Goal: Information Seeking & Learning: Check status

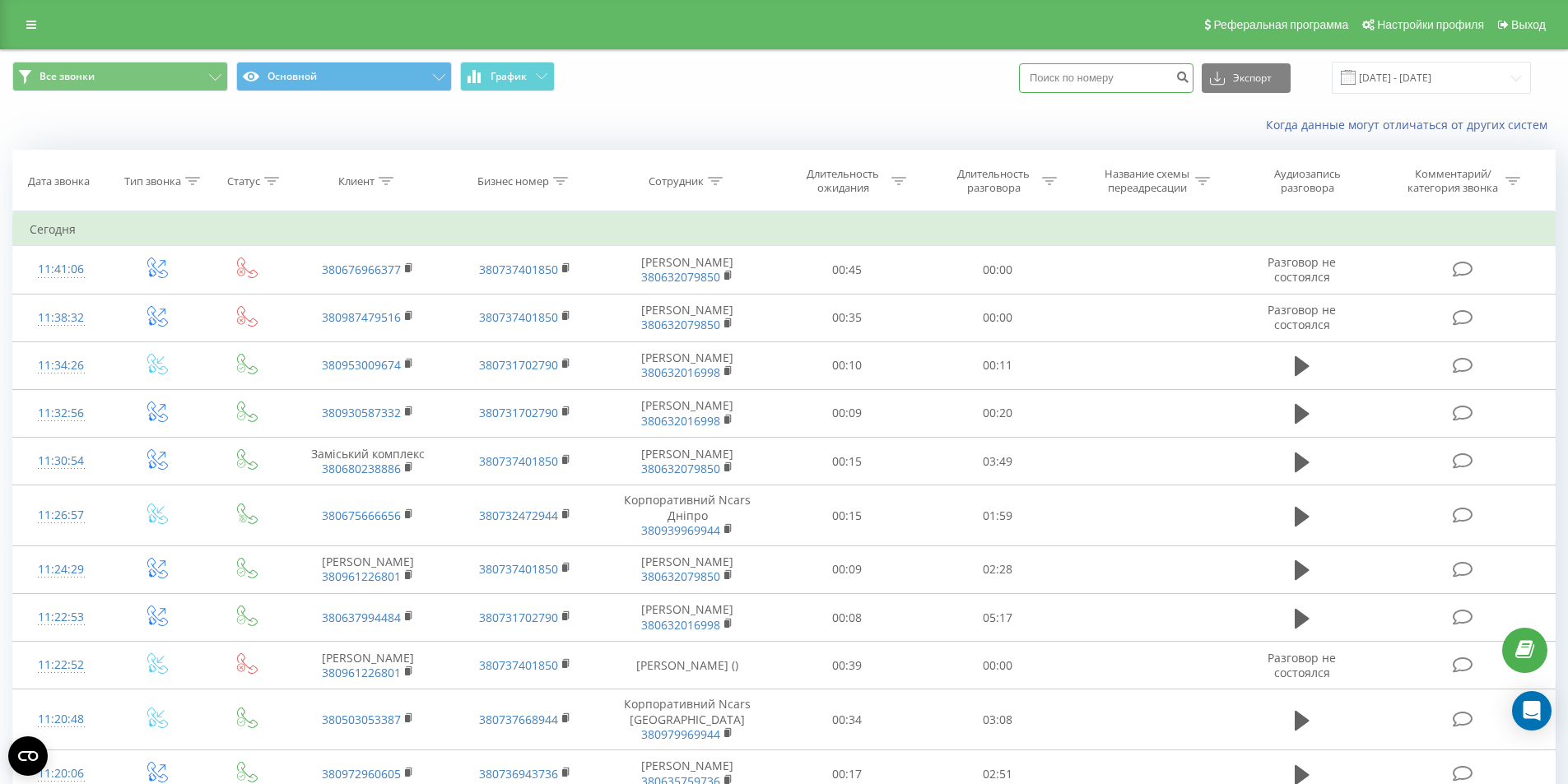
click at [1117, 80] on input at bounding box center [1106, 78] width 175 height 30
paste input "+380678990834"
type input "+380678990834"
click at [1189, 79] on icon "submit" at bounding box center [1182, 75] width 14 height 10
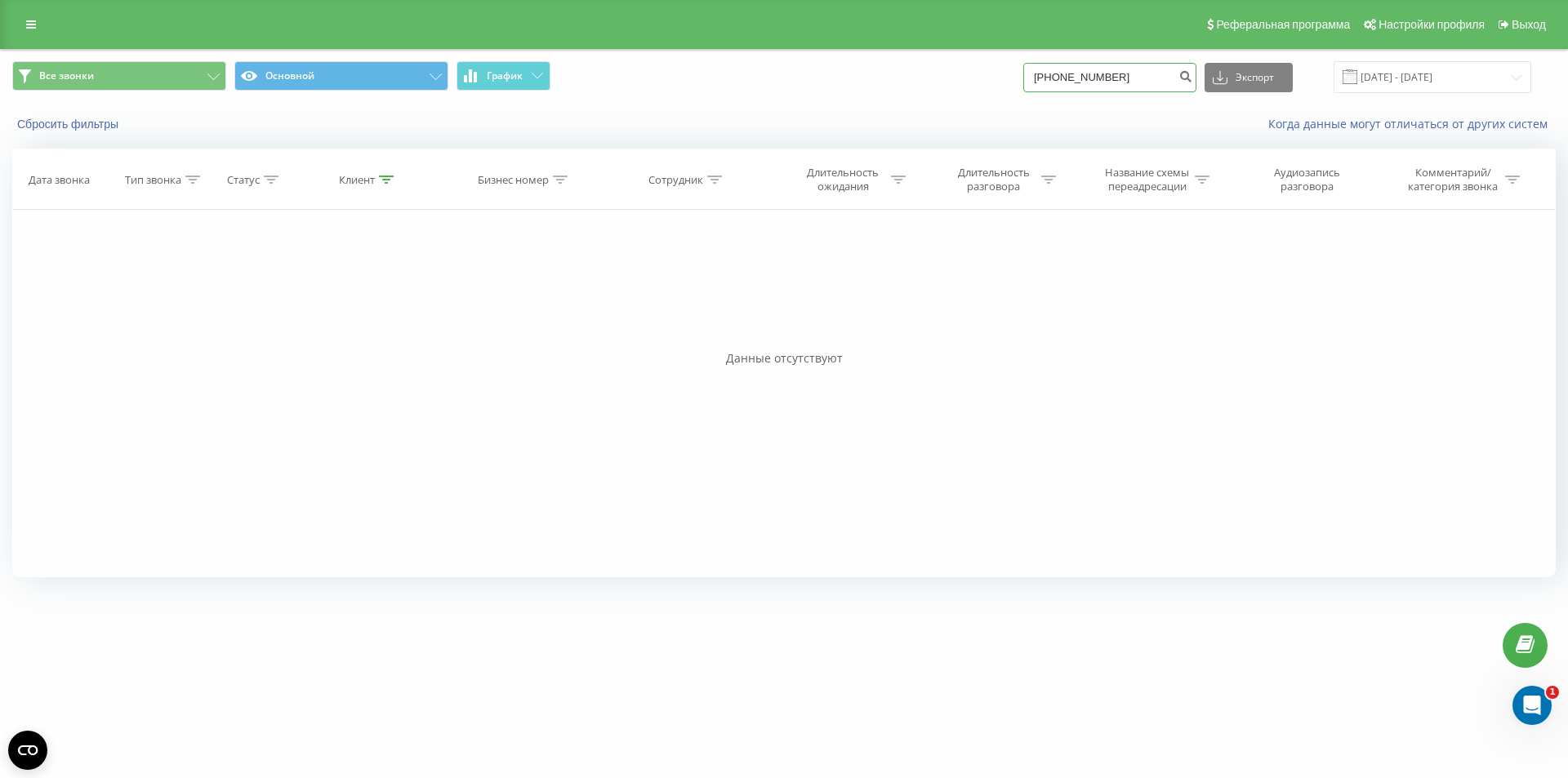
click at [1146, 72] on input "[PHONE_NUMBER]" at bounding box center [1109, 77] width 173 height 29
drag, startPoint x: 1070, startPoint y: 76, endPoint x: 1021, endPoint y: 79, distance: 49.1
click at [1025, 79] on div "Все звонки Основной График +380678990834 Экспорт .csv .xls .xlsx 20.05.2025 - 2…" at bounding box center [784, 77] width 1544 height 32
type input "80678990834"
click at [1196, 80] on button "submit" at bounding box center [1186, 77] width 22 height 29
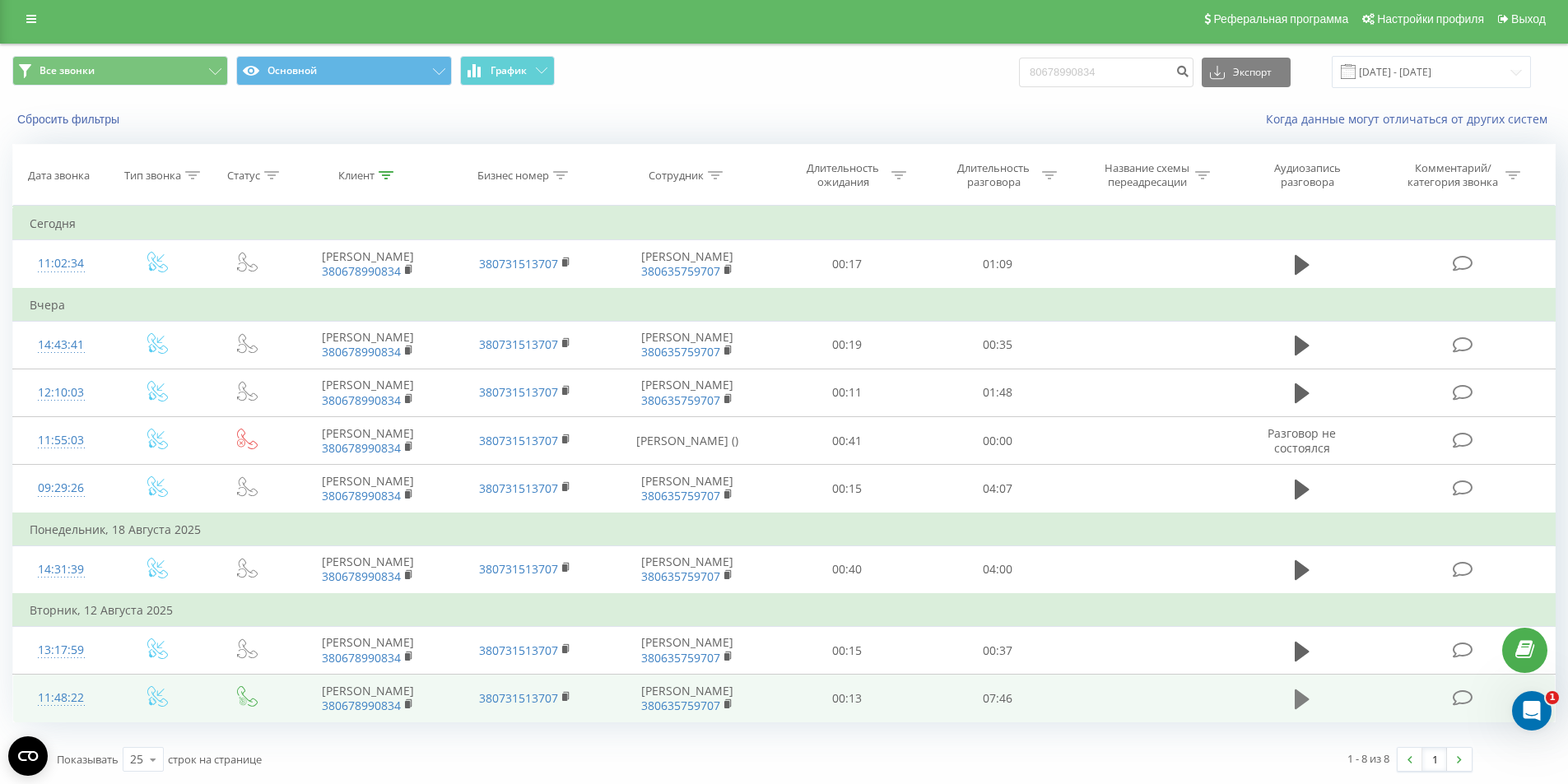
click at [1305, 694] on icon at bounding box center [1302, 699] width 15 height 23
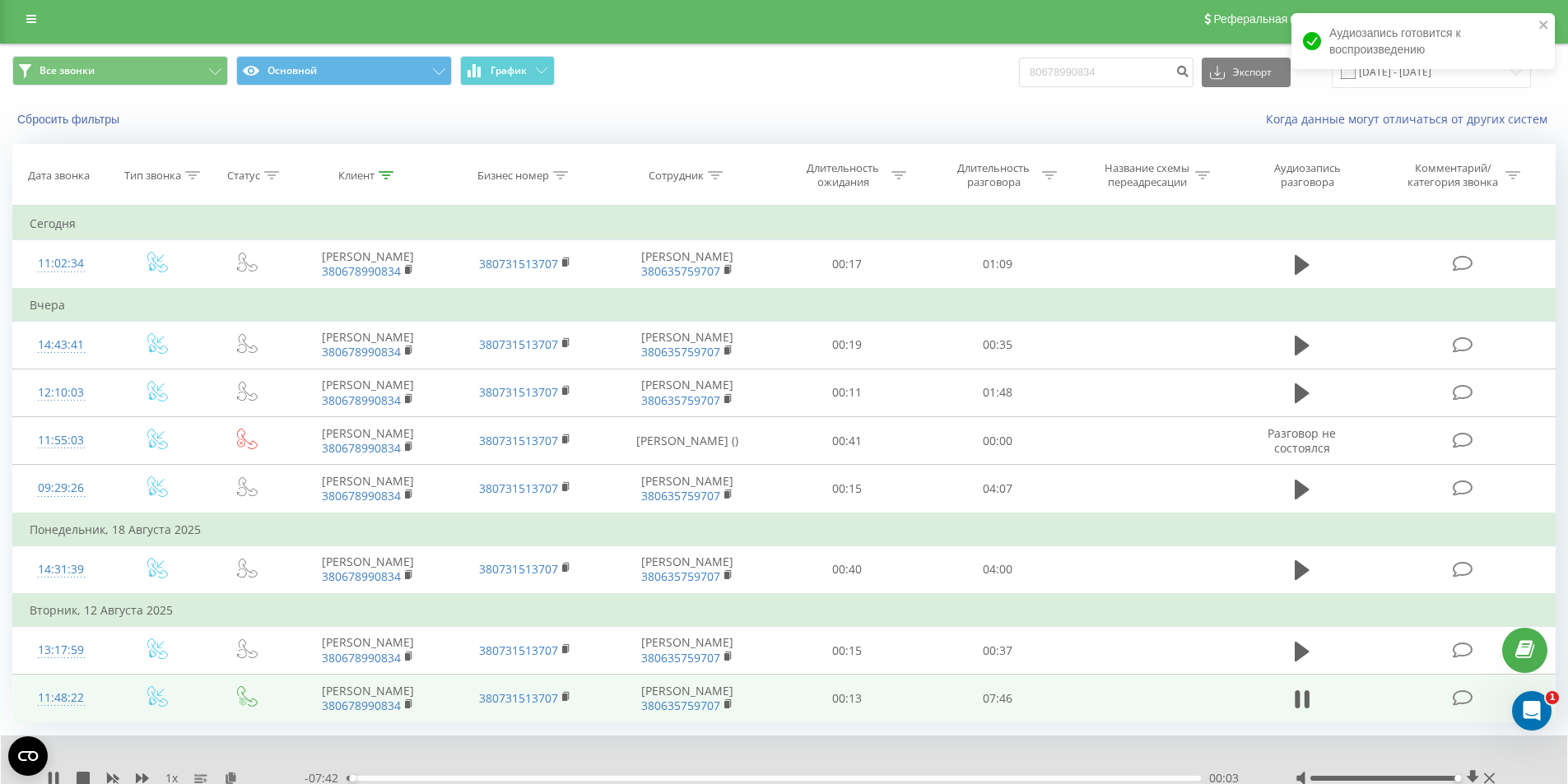
drag, startPoint x: 1383, startPoint y: 781, endPoint x: 1485, endPoint y: 787, distance: 102.2
click at [1485, 778] on html "[DOMAIN_NAME] 80678990834 Проекты [DOMAIN_NAME] Дашборд Центр обращений Журнал …" at bounding box center [784, 386] width 1568 height 784
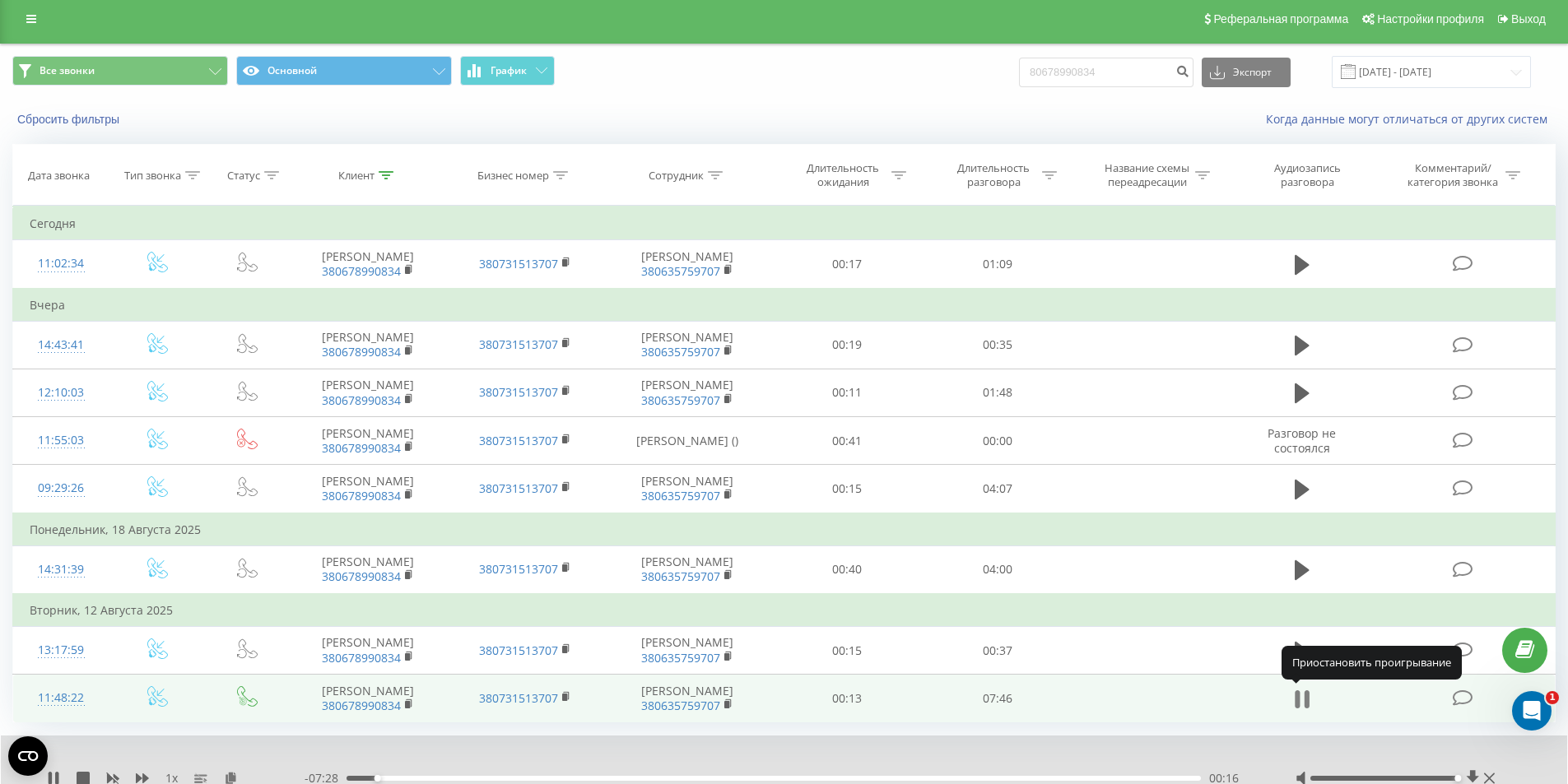
click at [1305, 706] on icon at bounding box center [1306, 699] width 5 height 18
click at [1471, 773] on icon at bounding box center [1473, 779] width 13 height 16
click at [1297, 701] on icon at bounding box center [1302, 699] width 15 height 19
click at [1300, 700] on icon at bounding box center [1302, 699] width 15 height 23
